Goal: Task Accomplishment & Management: Manage account settings

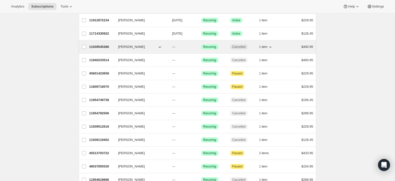
scroll to position [54, 0]
click at [159, 47] on icon "button" at bounding box center [159, 47] width 5 height 5
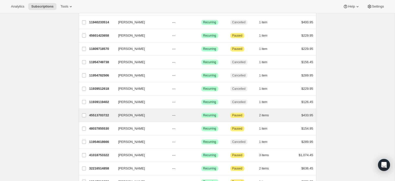
scroll to position [92, 0]
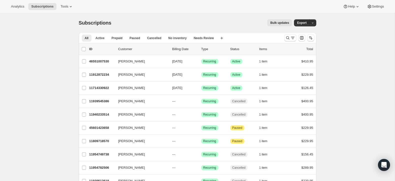
click at [128, 50] on p "Customer" at bounding box center [143, 49] width 50 height 5
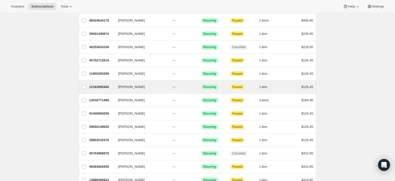
scroll to position [314, 0]
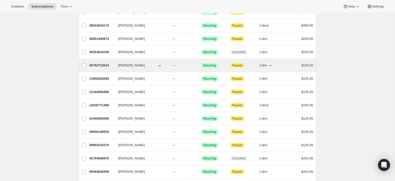
click at [97, 64] on p "45752713514" at bounding box center [101, 65] width 25 height 5
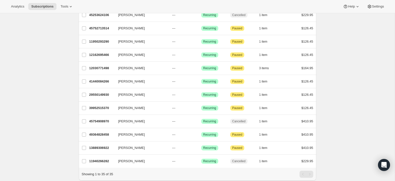
scroll to position [358, 0]
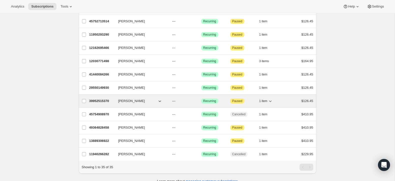
click at [98, 101] on p "39952515370" at bounding box center [101, 100] width 25 height 5
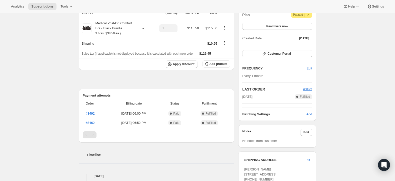
scroll to position [35, 0]
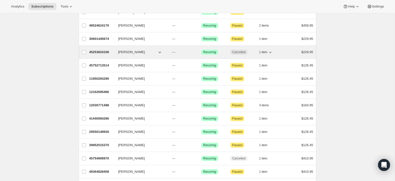
scroll to position [311, 0]
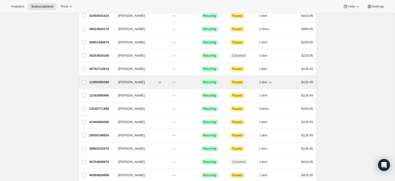
click at [99, 83] on p "11950293290" at bounding box center [101, 82] width 25 height 5
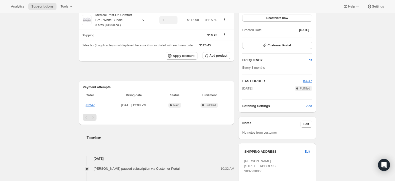
scroll to position [60, 0]
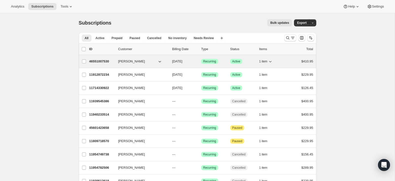
click at [105, 61] on p "46551007530" at bounding box center [101, 61] width 25 height 5
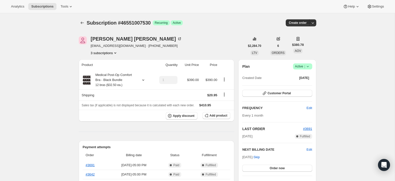
click at [109, 52] on button "3 subscriptions" at bounding box center [104, 52] width 27 height 5
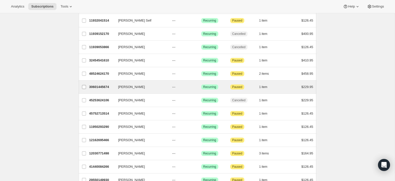
scroll to position [268, 0]
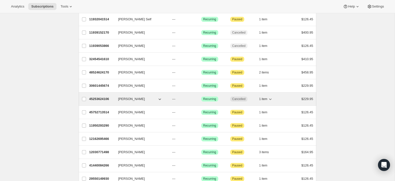
click at [99, 100] on p "45253624106" at bounding box center [101, 98] width 25 height 5
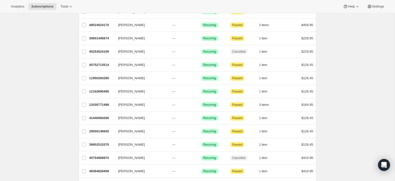
scroll to position [316, 0]
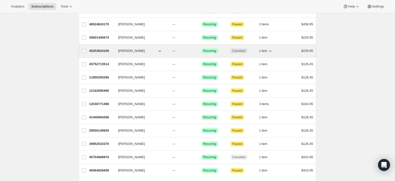
click at [102, 51] on p "45253624106" at bounding box center [101, 50] width 25 height 5
